Goal: Transaction & Acquisition: Book appointment/travel/reservation

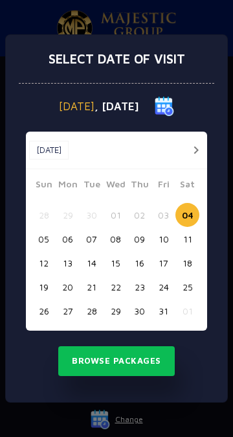
click at [47, 263] on button "12" at bounding box center [44, 263] width 24 height 24
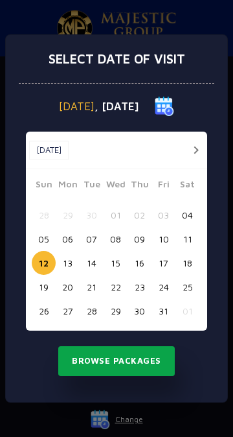
click at [149, 362] on button "Browse Packages" at bounding box center [116, 361] width 117 height 30
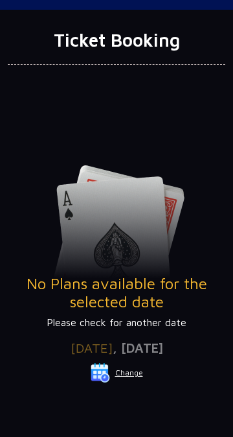
scroll to position [45, 0]
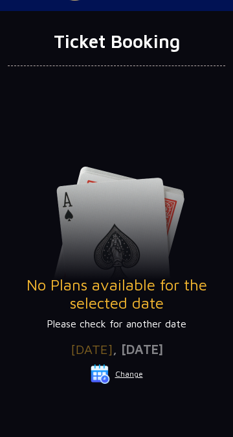
click at [65, 329] on p "Please check for another date" at bounding box center [117, 324] width 218 height 16
click at [138, 375] on button "Change" at bounding box center [117, 374] width 54 height 21
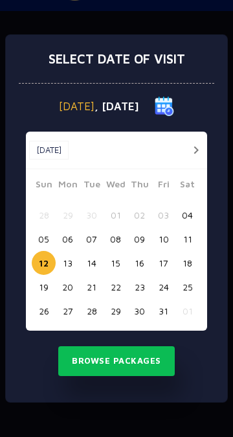
click at [119, 295] on button "22" at bounding box center [116, 287] width 24 height 24
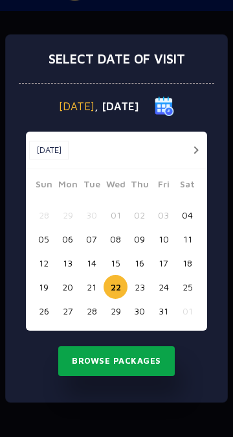
click at [150, 376] on button "Browse Packages" at bounding box center [116, 361] width 117 height 30
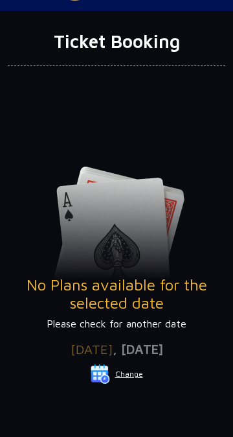
click at [135, 375] on button "Change" at bounding box center [117, 374] width 54 height 21
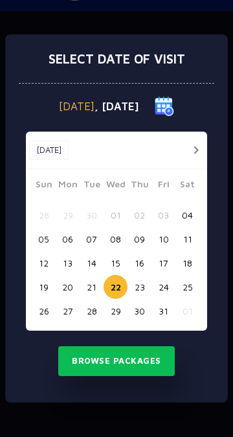
click at [82, 251] on button "07" at bounding box center [92, 239] width 24 height 24
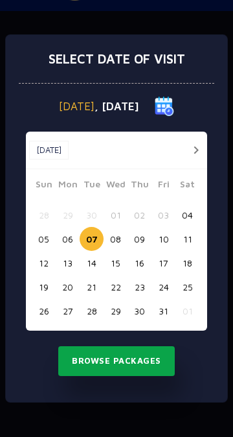
click at [150, 376] on button "Browse Packages" at bounding box center [116, 361] width 117 height 30
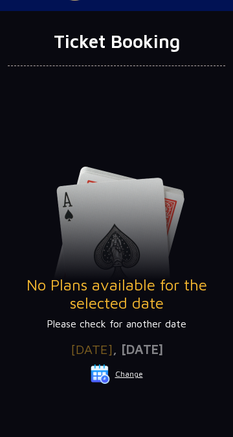
click at [137, 376] on button "Change" at bounding box center [117, 374] width 54 height 21
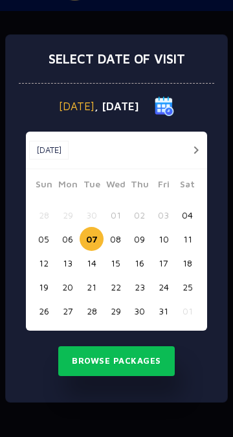
click at [117, 323] on button "29" at bounding box center [116, 311] width 24 height 24
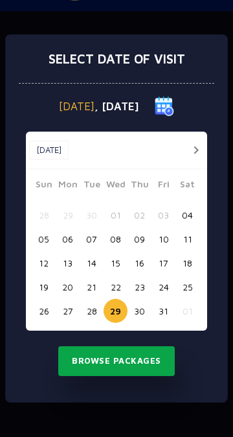
click at [152, 376] on button "Browse Packages" at bounding box center [116, 361] width 117 height 30
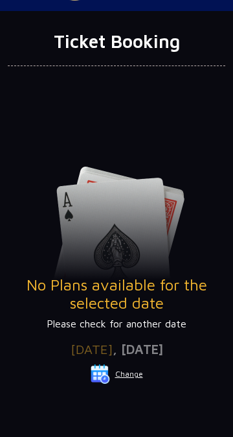
click at [135, 375] on button "Change" at bounding box center [117, 374] width 54 height 21
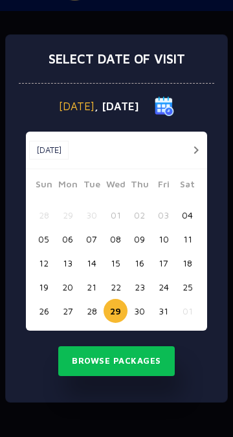
click at [190, 323] on button "01" at bounding box center [188, 311] width 24 height 24
click at [165, 323] on button "31" at bounding box center [164, 311] width 24 height 24
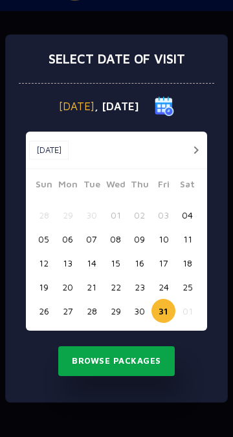
click at [155, 376] on button "Browse Packages" at bounding box center [116, 361] width 117 height 30
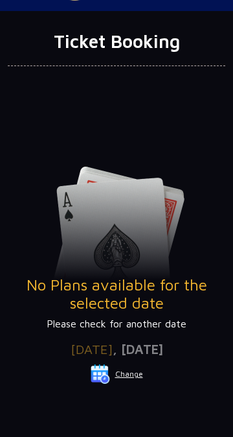
click at [129, 378] on button "Change" at bounding box center [117, 374] width 54 height 21
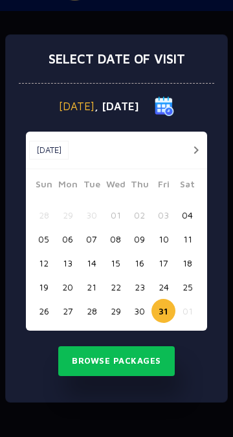
click at [185, 247] on button "11" at bounding box center [188, 239] width 24 height 24
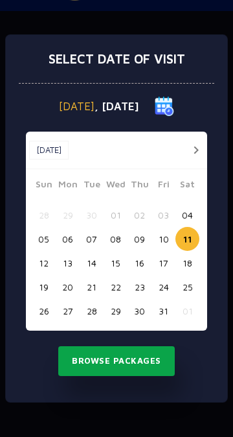
click at [149, 376] on button "Browse Packages" at bounding box center [116, 361] width 117 height 30
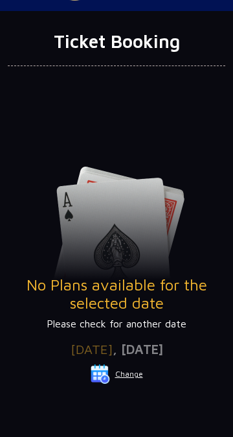
click at [133, 377] on button "Change" at bounding box center [117, 374] width 54 height 21
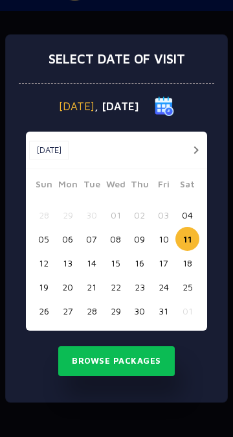
click at [194, 158] on button "button" at bounding box center [196, 150] width 16 height 16
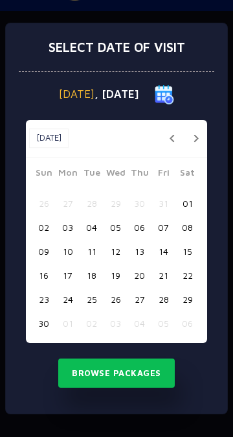
click at [94, 263] on button "11" at bounding box center [92, 251] width 24 height 24
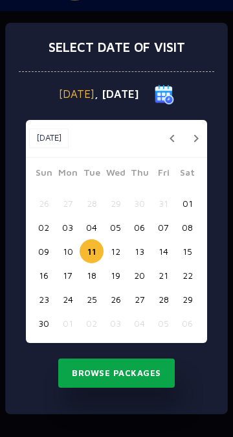
click at [153, 388] on button "Browse Packages" at bounding box center [116, 373] width 117 height 30
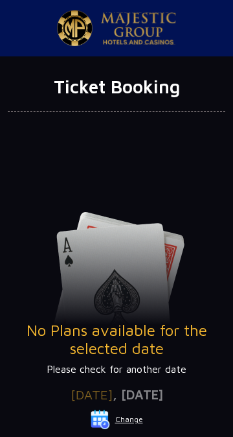
click at [49, 230] on div "No Plans available for the selected date Please check for another date" at bounding box center [117, 294] width 218 height 165
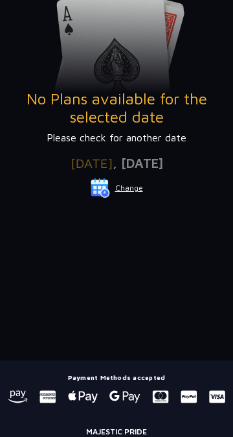
scroll to position [233, 0]
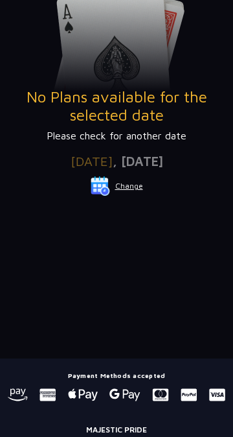
click at [108, 186] on img at bounding box center [100, 185] width 19 height 19
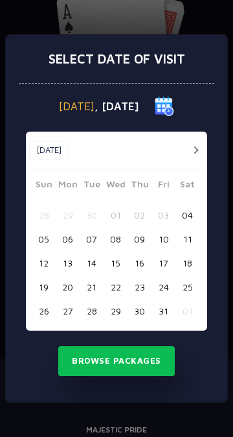
click at [44, 160] on button "[DATE]" at bounding box center [49, 150] width 40 height 19
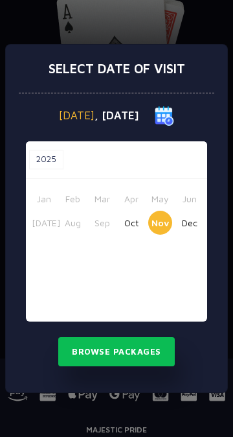
click at [187, 235] on button "Dec" at bounding box center [190, 223] width 24 height 24
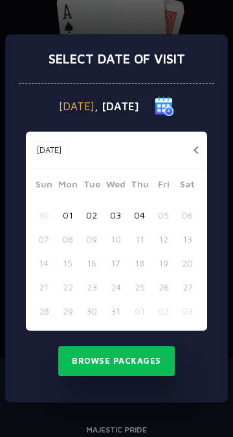
click at [143, 227] on button "04" at bounding box center [140, 215] width 24 height 24
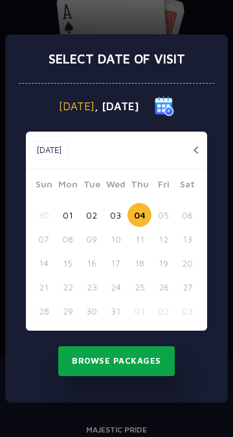
click at [154, 376] on button "Browse Packages" at bounding box center [116, 361] width 117 height 30
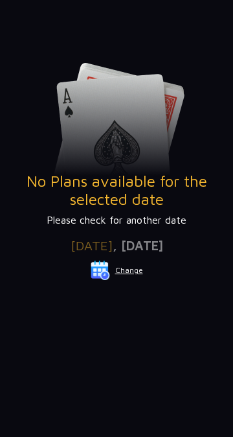
scroll to position [0, 0]
